Goal: Task Accomplishment & Management: Use online tool/utility

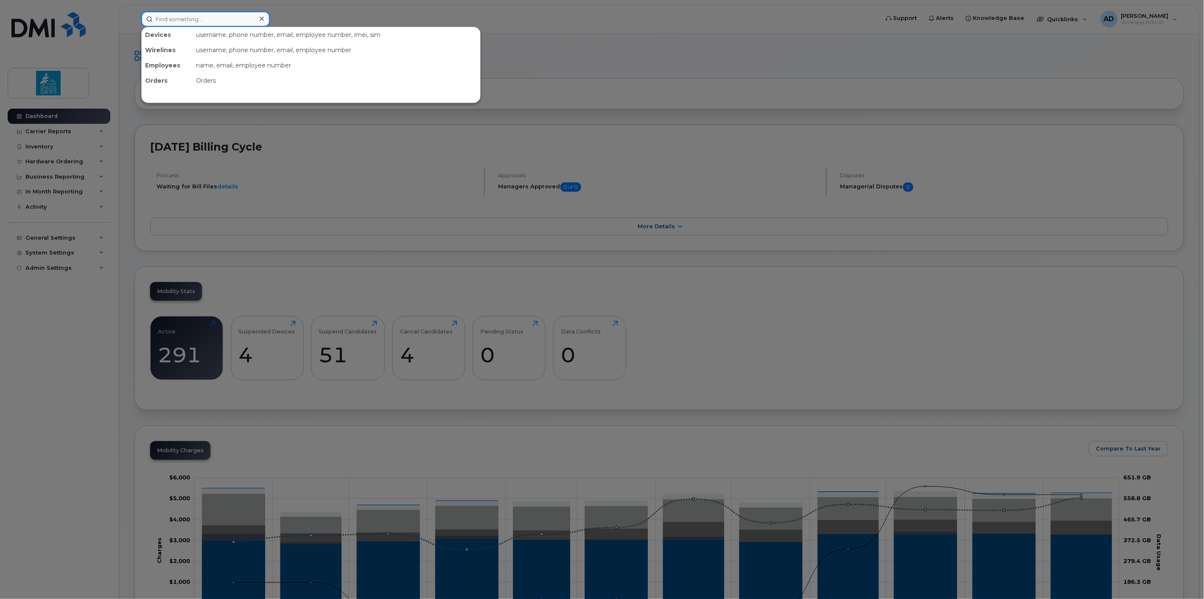
click at [221, 21] on input at bounding box center [205, 18] width 129 height 15
type input "rugged"
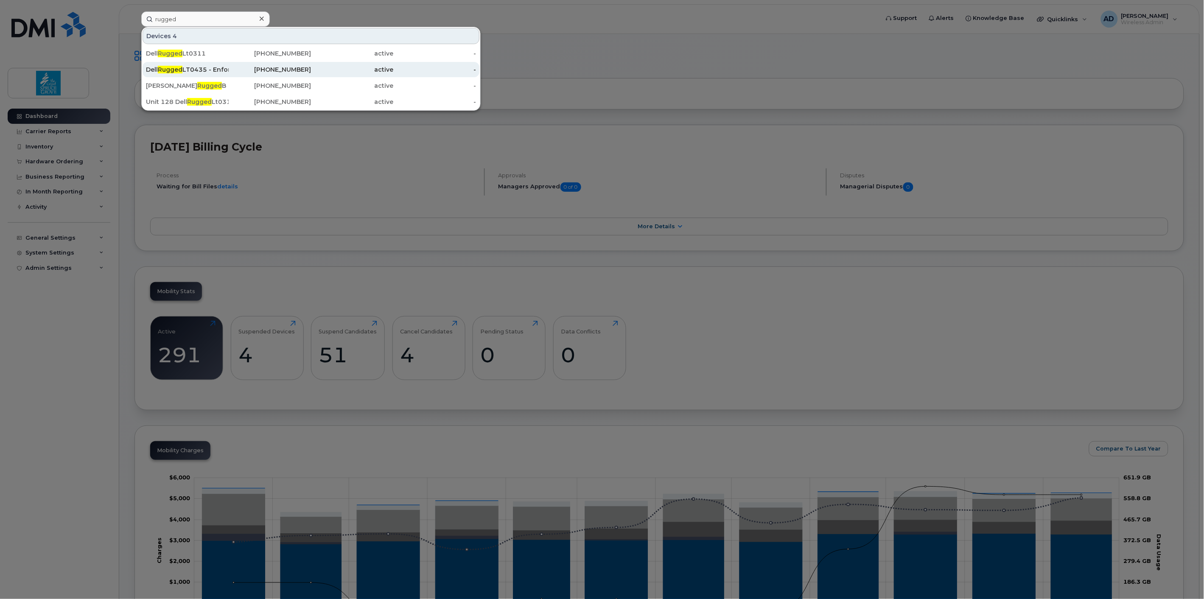
click at [218, 64] on div "Dell Rugged LT0435 - Enforcement Services" at bounding box center [187, 69] width 83 height 15
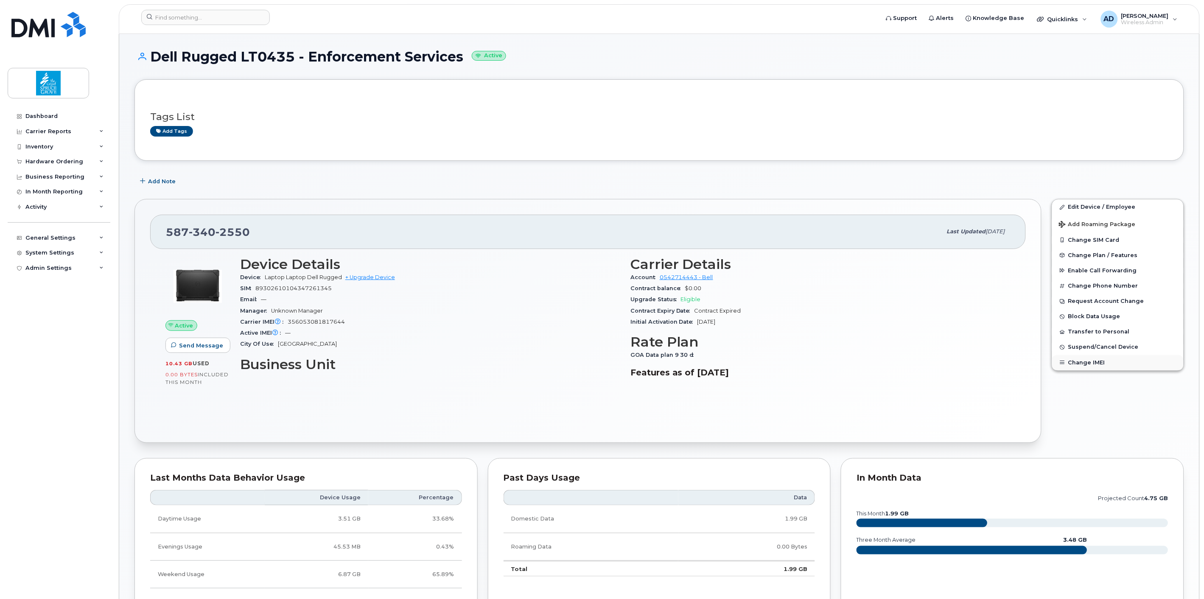
click at [1092, 365] on button "Change IMEI" at bounding box center [1118, 362] width 132 height 15
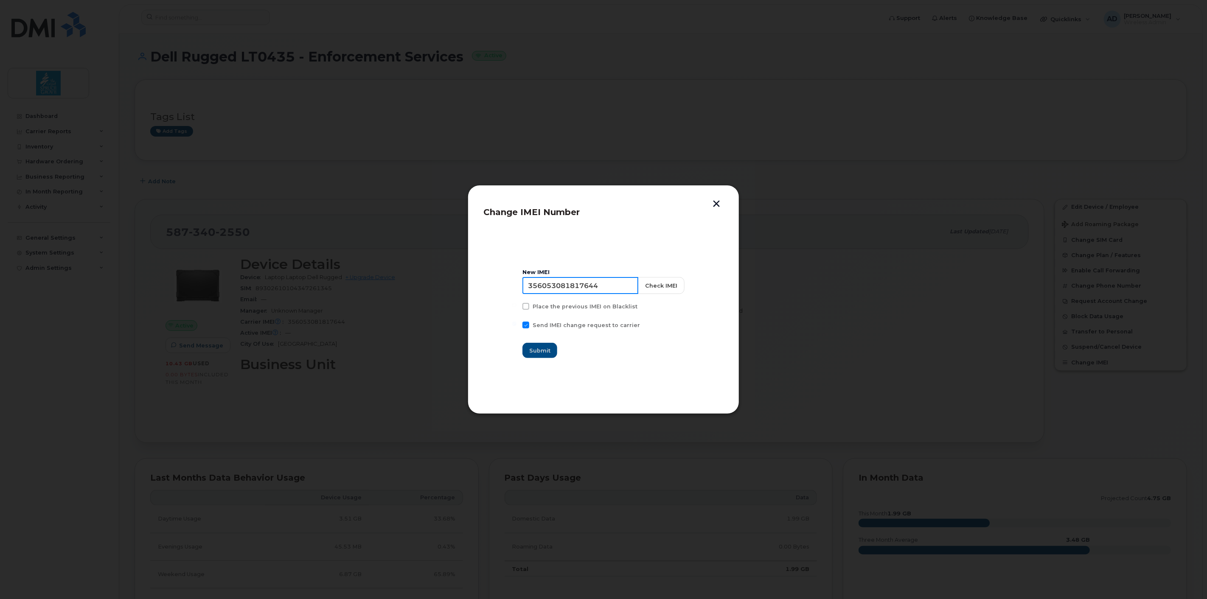
click at [616, 287] on input "356053081817644" at bounding box center [580, 285] width 116 height 17
type input "356566811803303"
click at [657, 281] on button "Check IMEI" at bounding box center [660, 285] width 47 height 17
click at [551, 351] on span "Submit" at bounding box center [539, 351] width 21 height 8
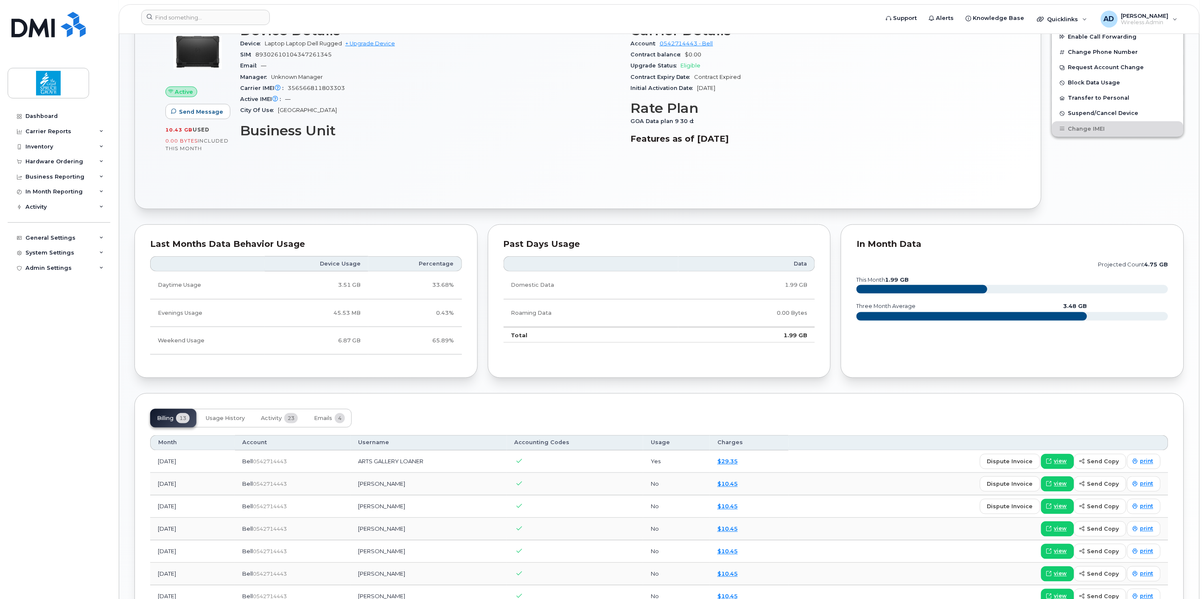
scroll to position [235, 0]
